Goal: Task Accomplishment & Management: Use online tool/utility

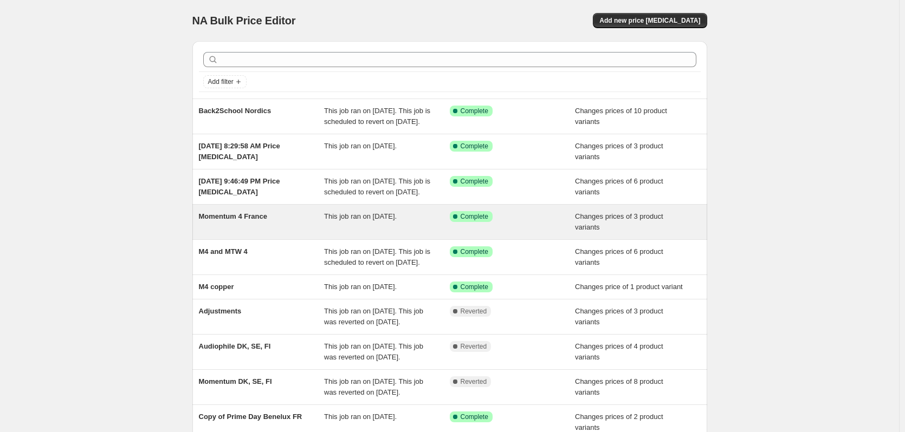
click at [601, 231] on span "Changes prices of 3 product variants" at bounding box center [619, 221] width 88 height 19
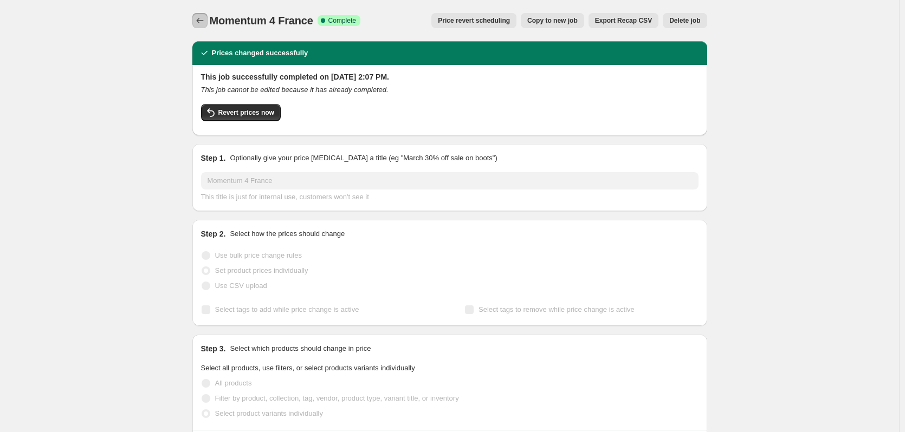
click at [204, 23] on icon "Price change jobs" at bounding box center [200, 20] width 11 height 11
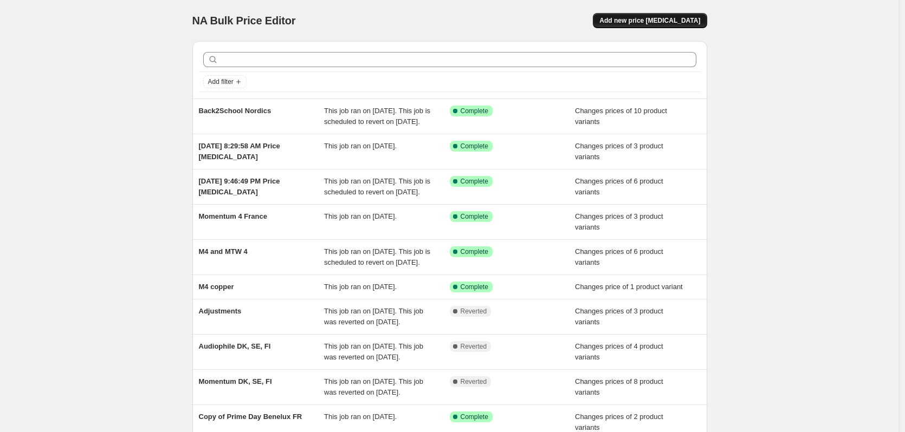
click at [654, 18] on span "Add new price [MEDICAL_DATA]" at bounding box center [649, 20] width 101 height 9
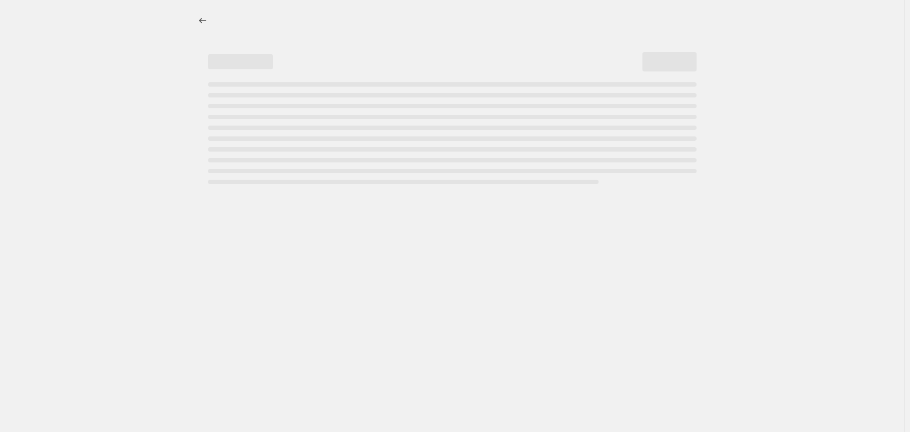
select select "percentage"
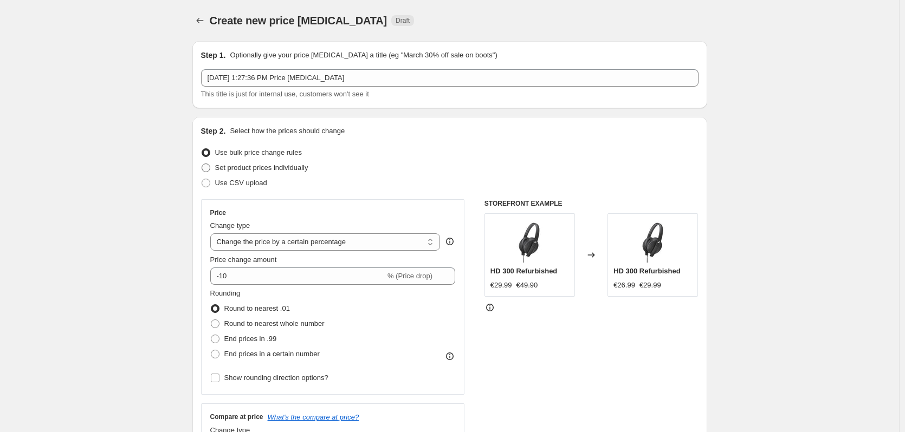
click at [261, 172] on span "Set product prices individually" at bounding box center [261, 168] width 93 height 8
click at [202, 164] on input "Set product prices individually" at bounding box center [202, 164] width 1 height 1
radio input "true"
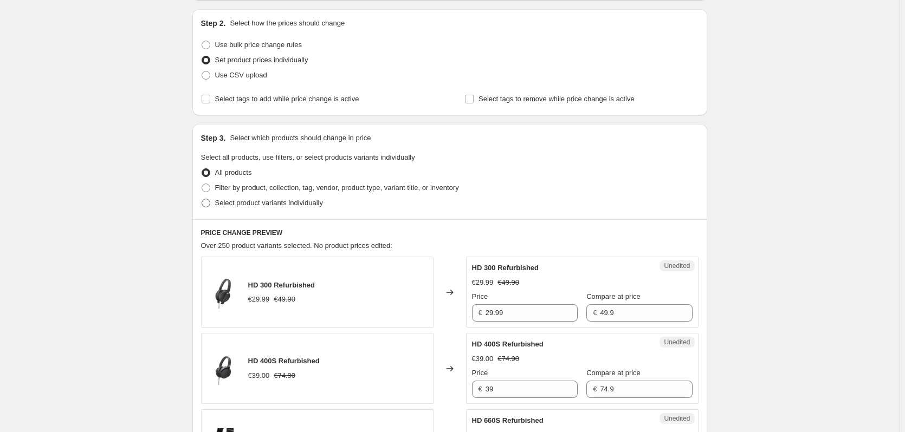
scroll to position [108, 0]
click at [284, 209] on label "Select product variants individually" at bounding box center [262, 202] width 122 height 15
click at [202, 199] on input "Select product variants individually" at bounding box center [202, 198] width 1 height 1
radio input "true"
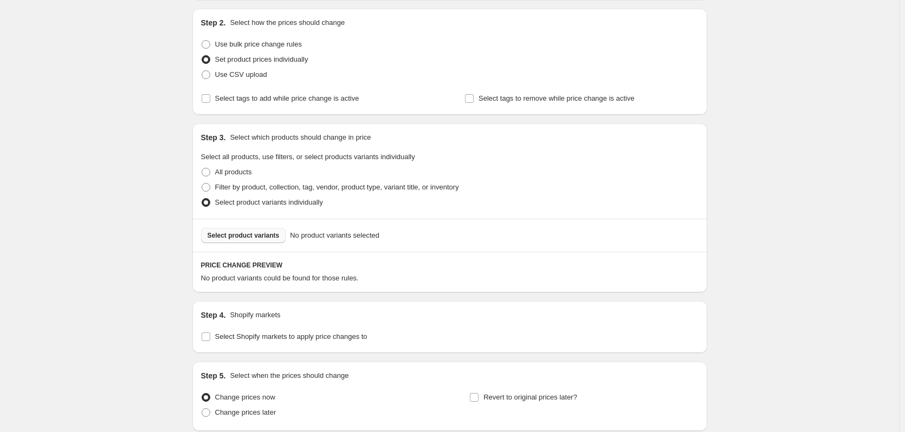
click at [263, 235] on span "Select product variants" at bounding box center [244, 235] width 72 height 9
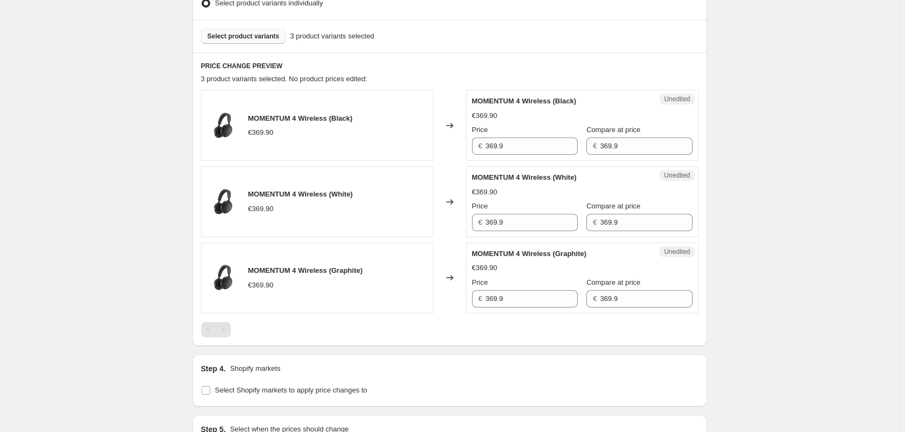
scroll to position [379, 0]
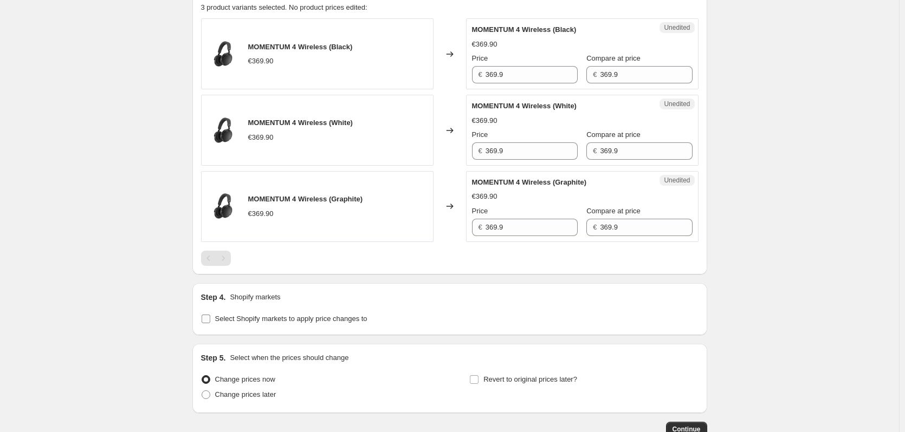
click at [301, 325] on label "Select Shopify markets to apply price changes to" at bounding box center [284, 319] width 166 height 15
click at [210, 323] on input "Select Shopify markets to apply price changes to" at bounding box center [206, 319] width 9 height 9
checkbox input "true"
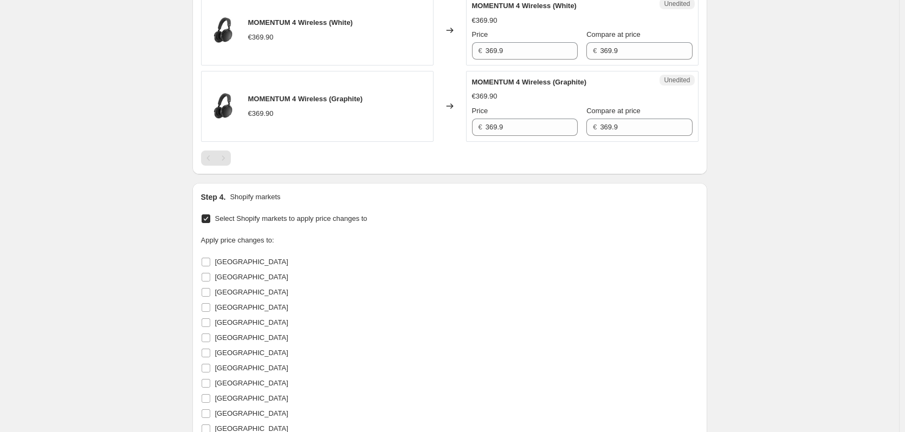
scroll to position [488, 0]
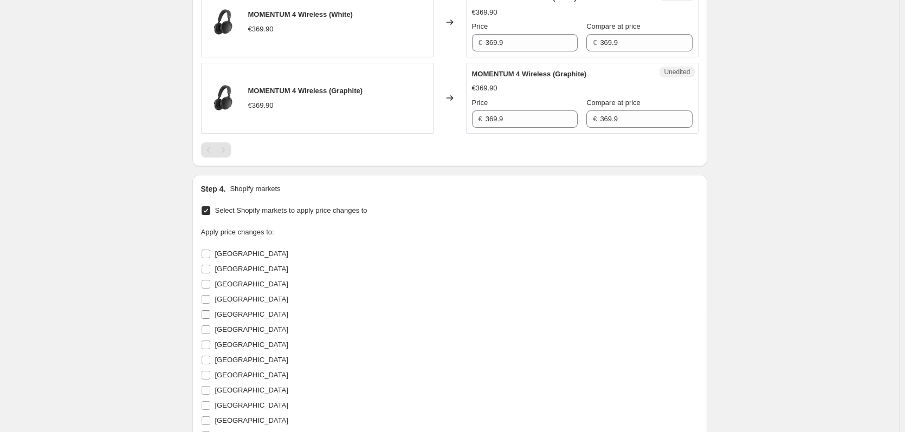
click at [226, 316] on span "[GEOGRAPHIC_DATA]" at bounding box center [251, 314] width 73 height 8
click at [210, 316] on input "[GEOGRAPHIC_DATA]" at bounding box center [206, 314] width 9 height 9
checkbox input "true"
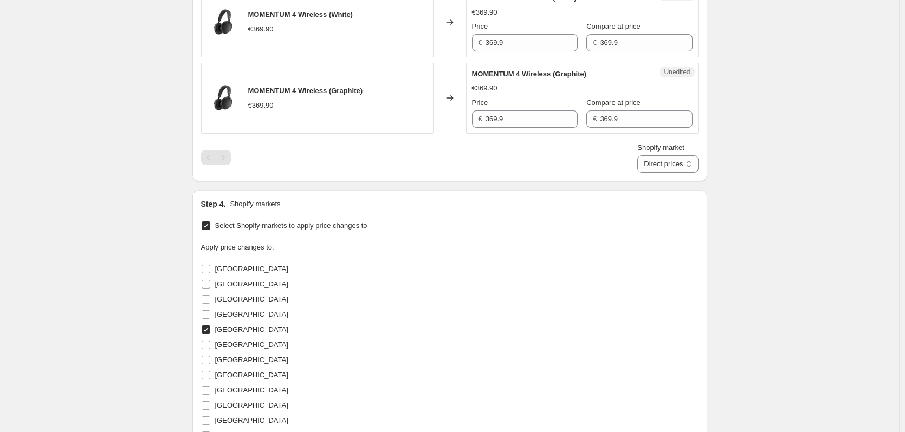
scroll to position [759, 0]
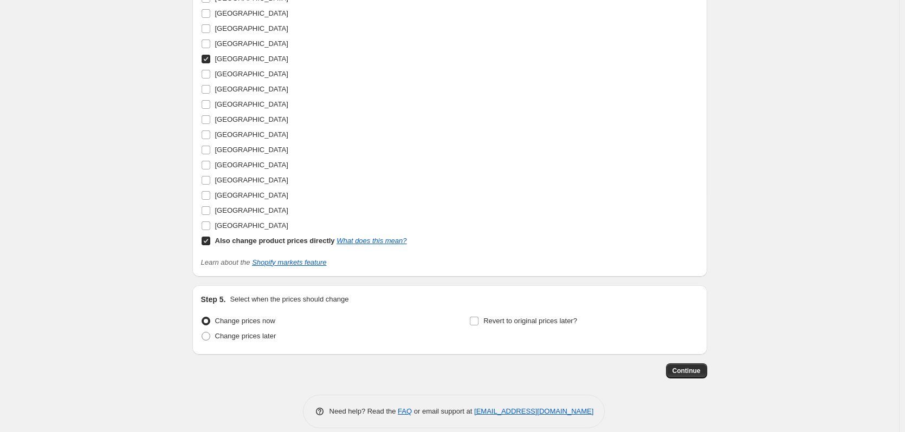
click at [243, 243] on b "Also change product prices directly" at bounding box center [275, 241] width 120 height 8
click at [210, 243] on input "Also change product prices directly What does this mean?" at bounding box center [206, 241] width 9 height 9
checkbox input "false"
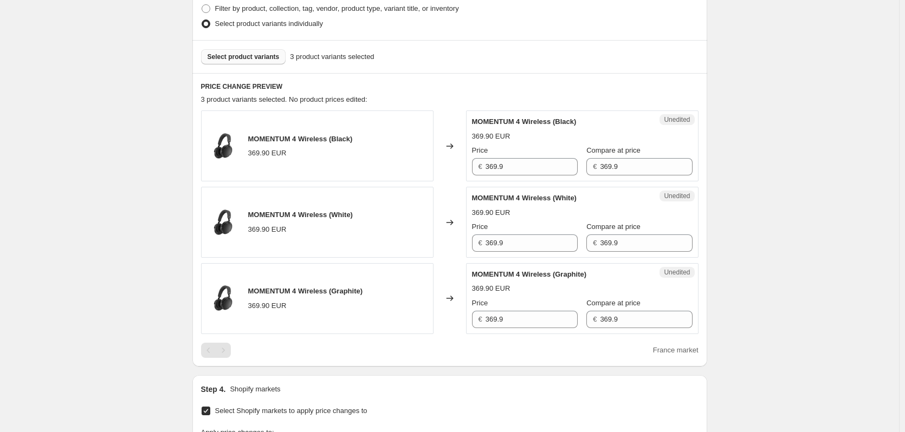
scroll to position [214, 0]
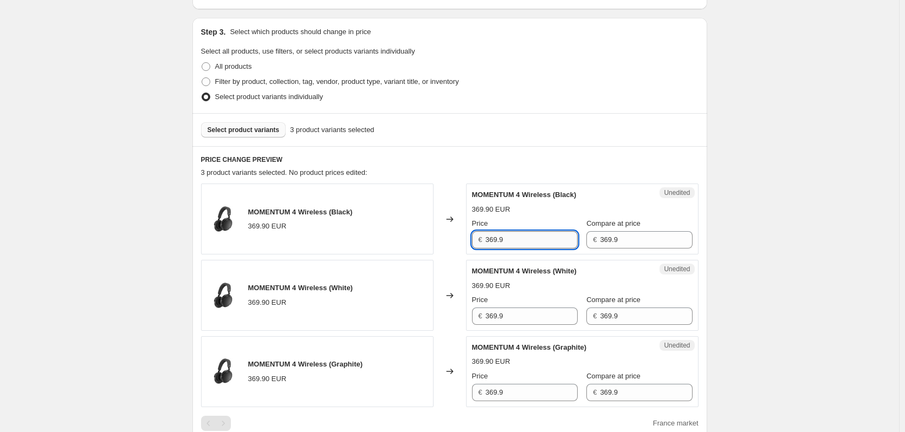
click at [545, 241] on input "369.9" at bounding box center [532, 239] width 92 height 17
click at [636, 230] on div "Compare at price € 369.9" at bounding box center [639, 233] width 106 height 30
click at [536, 240] on input "369.9" at bounding box center [532, 239] width 92 height 17
type input "279.99"
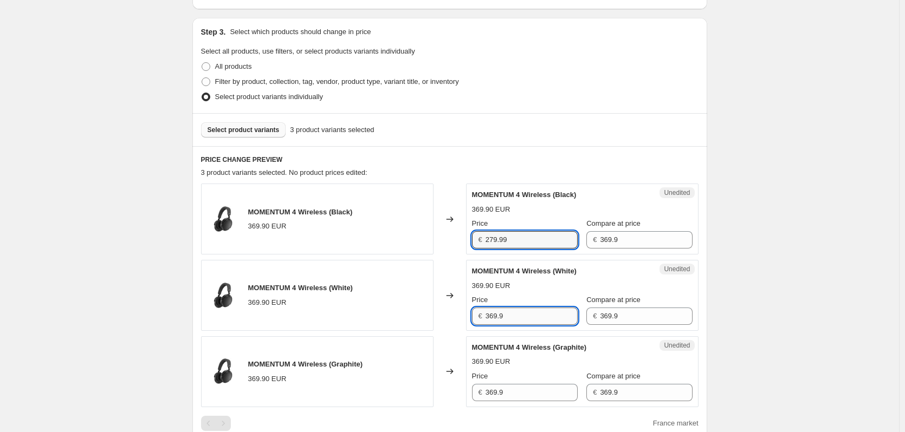
click at [534, 317] on input "369.9" at bounding box center [532, 316] width 92 height 17
paste input "279.9"
type input "279.99"
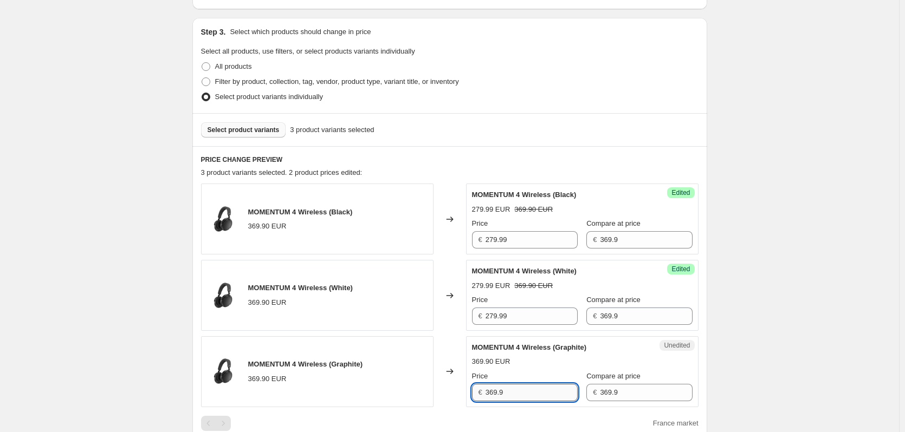
click at [536, 390] on input "369.9" at bounding box center [532, 392] width 92 height 17
paste input "279.9"
type input "279.99"
click at [720, 331] on div "Create new price [MEDICAL_DATA]. This page is ready Create new price [MEDICAL_D…" at bounding box center [449, 380] width 541 height 1188
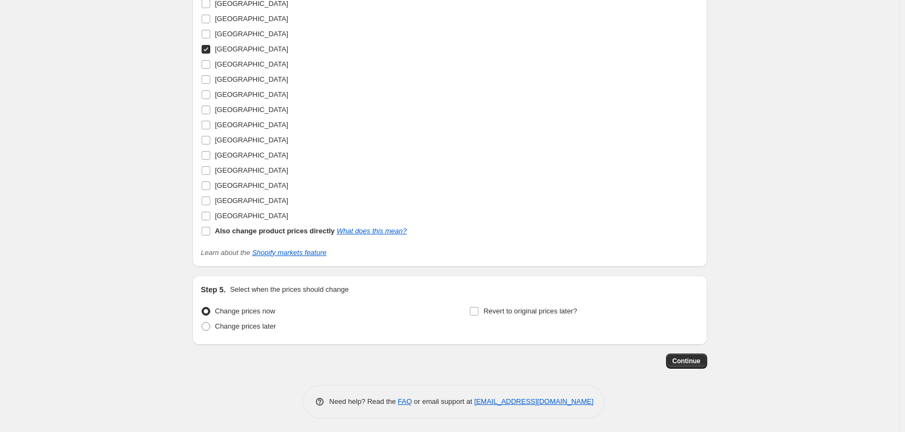
scroll to position [756, 0]
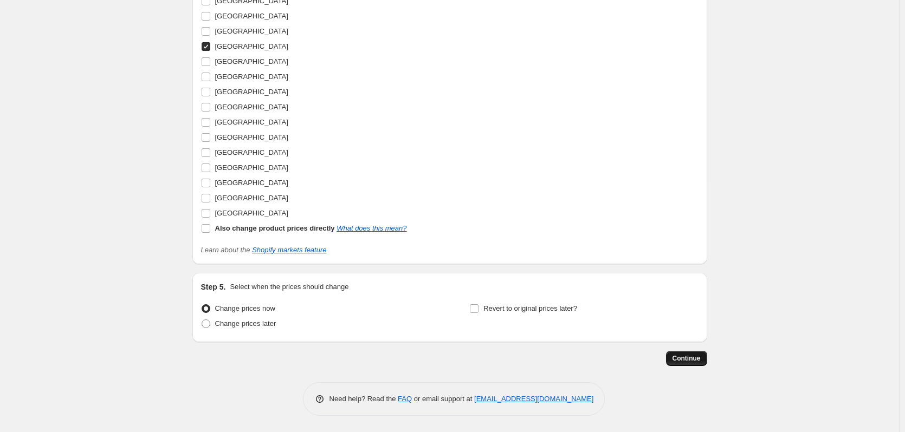
click at [697, 361] on span "Continue" at bounding box center [686, 358] width 28 height 9
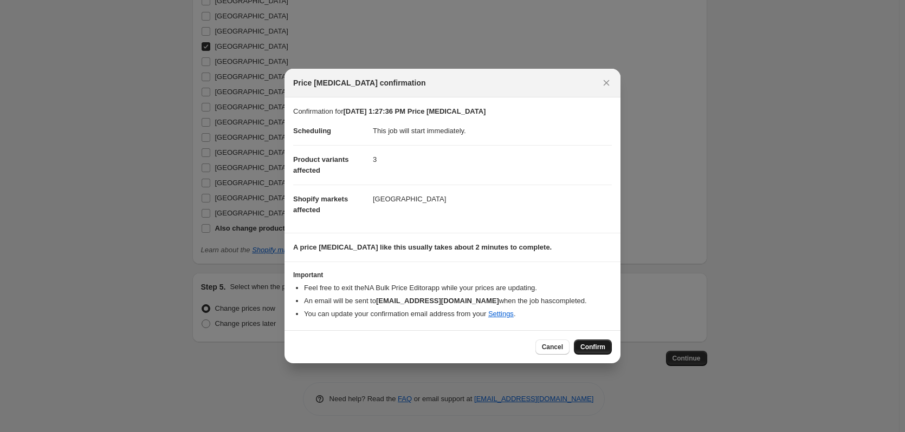
click at [599, 349] on span "Confirm" at bounding box center [592, 347] width 25 height 9
